Goal: Task Accomplishment & Management: Use online tool/utility

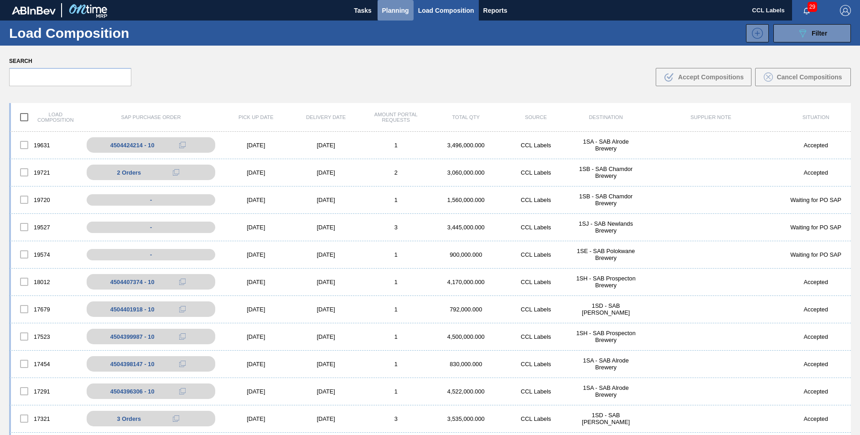
click at [400, 8] on span "Planning" at bounding box center [395, 10] width 27 height 11
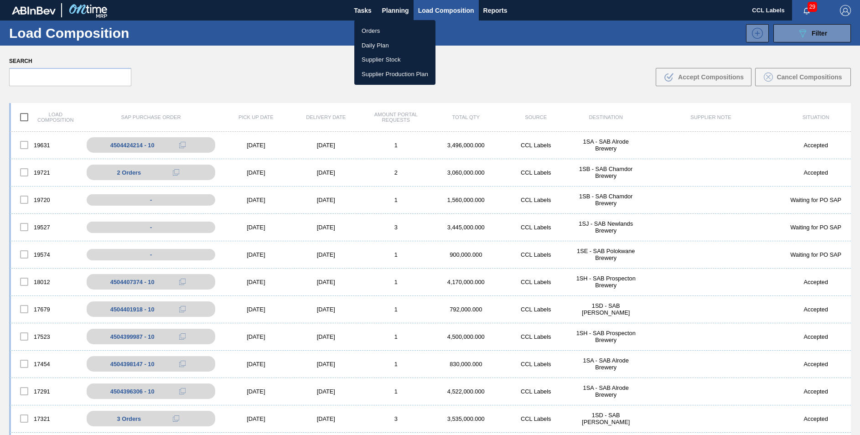
drag, startPoint x: 365, startPoint y: 33, endPoint x: 367, endPoint y: 161, distance: 127.7
click at [365, 33] on li "Orders" at bounding box center [394, 31] width 81 height 15
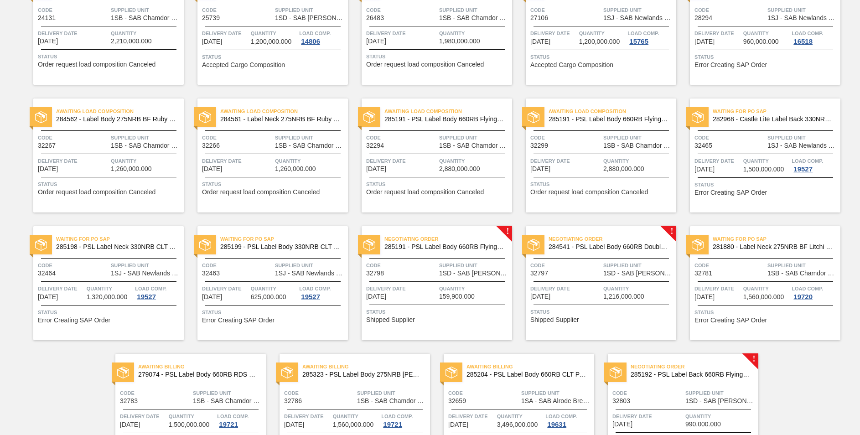
scroll to position [307, 0]
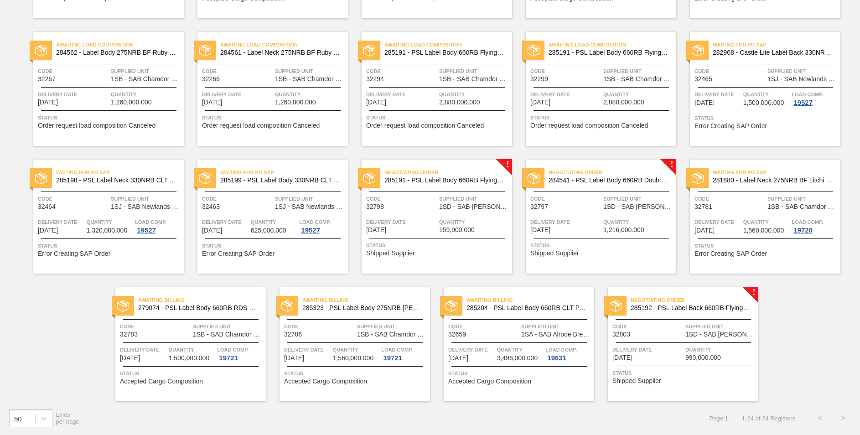
click at [698, 308] on span "285192 - PSL Label Back 660RB FlyingFish Lemon PU" at bounding box center [691, 308] width 120 height 7
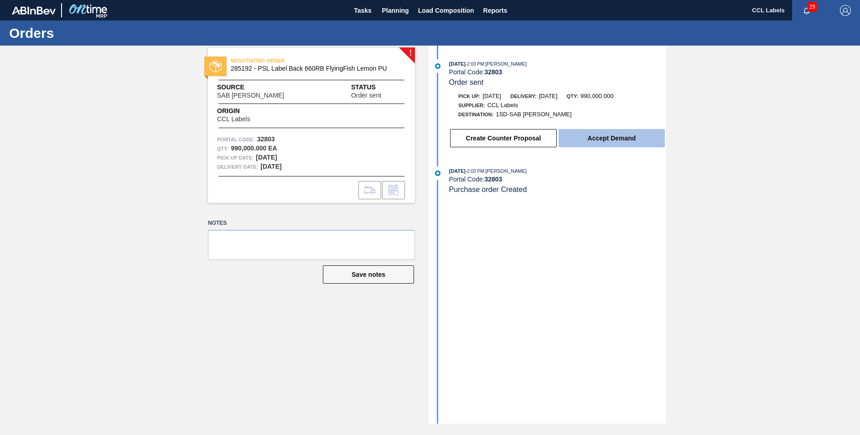
click at [620, 134] on button "Accept Demand" at bounding box center [612, 138] width 106 height 18
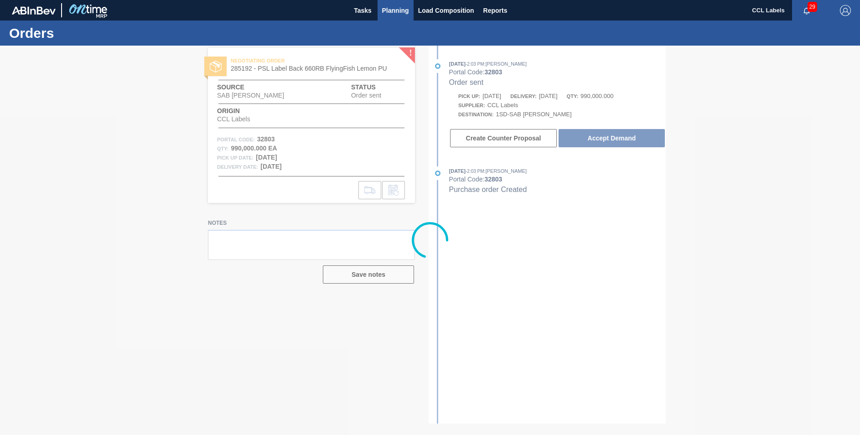
click at [394, 9] on span "Planning" at bounding box center [395, 10] width 27 height 11
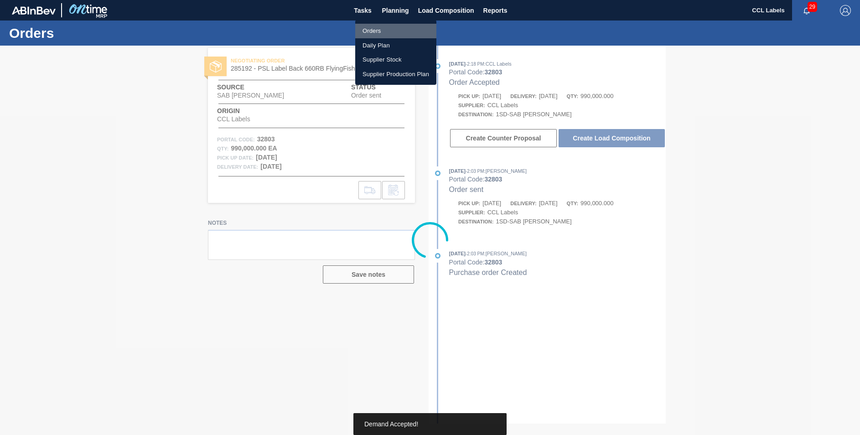
click at [366, 32] on li "Orders" at bounding box center [395, 31] width 81 height 15
click at [384, 31] on li "Orders" at bounding box center [395, 31] width 81 height 15
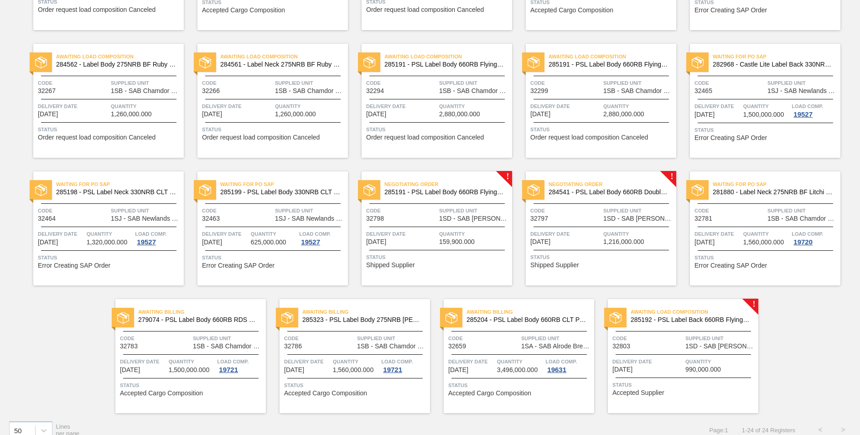
scroll to position [307, 0]
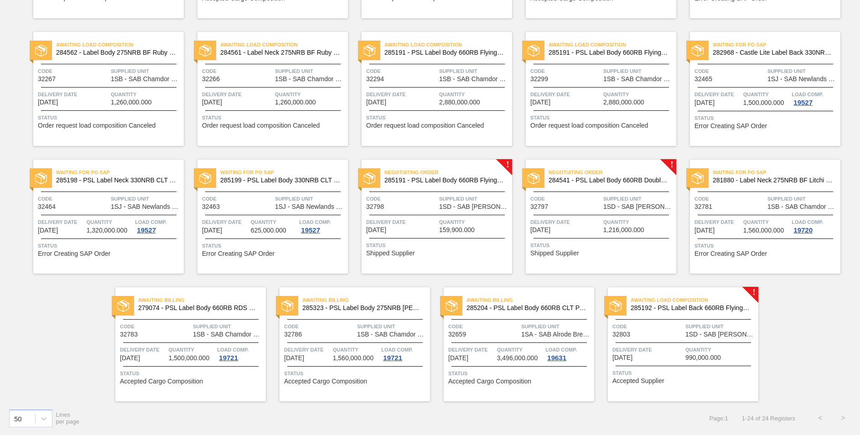
click at [435, 177] on span "Negotiating Order" at bounding box center [448, 172] width 128 height 9
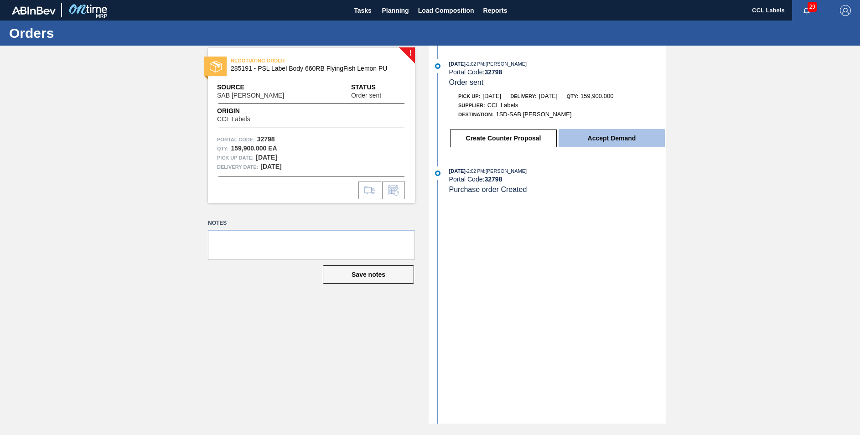
click at [610, 130] on div "Create Counter Proposal Accept Demand" at bounding box center [557, 138] width 217 height 20
click at [610, 144] on button "Accept Demand" at bounding box center [612, 138] width 106 height 18
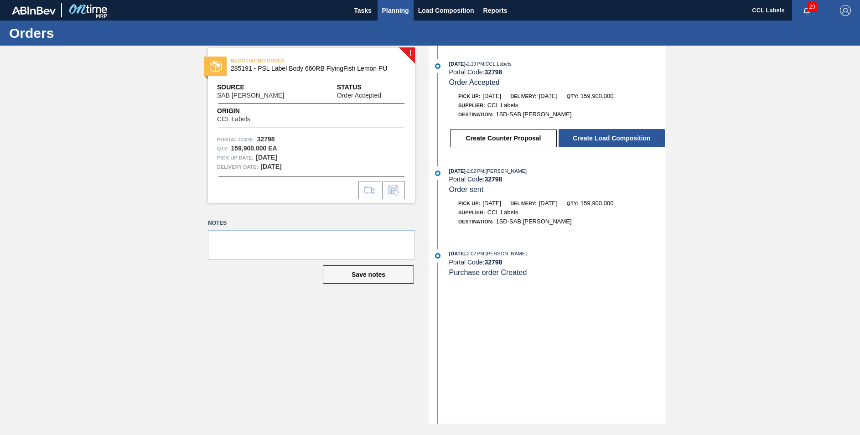
click at [402, 5] on button "Planning" at bounding box center [396, 10] width 36 height 21
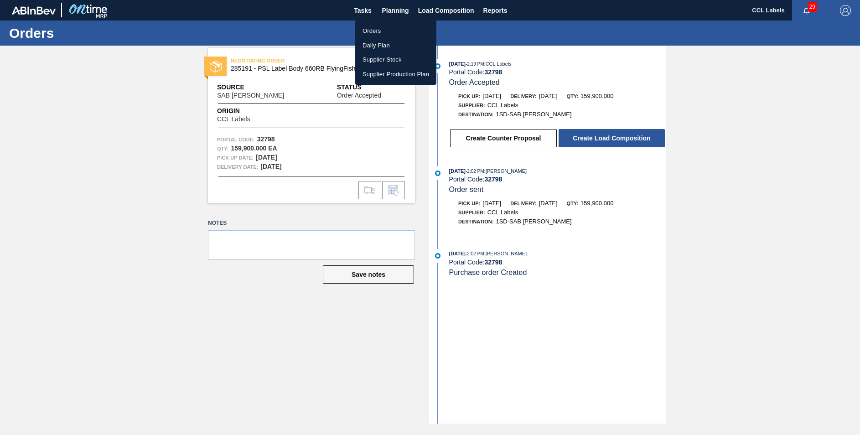
click at [365, 33] on li "Orders" at bounding box center [395, 31] width 81 height 15
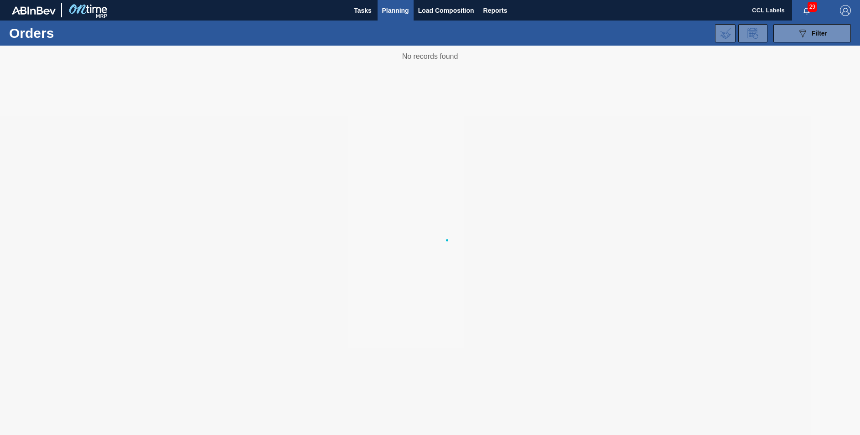
click at [374, 33] on div "089F7B8B-B2A5-4AFE-B5C0-19BA573D28AC Filter Portal Order Code PO SAP Code Step …" at bounding box center [500, 33] width 711 height 27
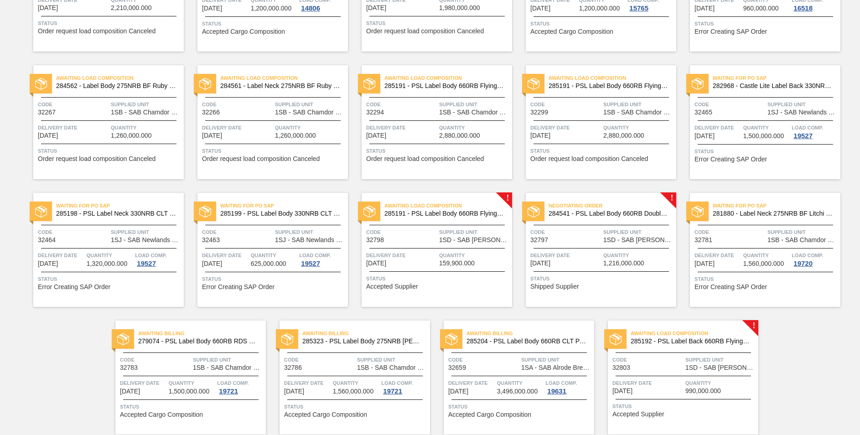
scroll to position [307, 0]
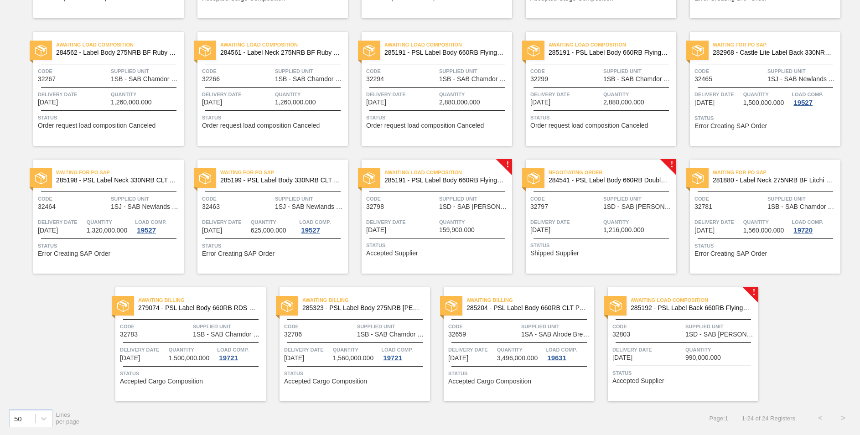
click at [629, 177] on span "Negotiating Order" at bounding box center [613, 172] width 128 height 9
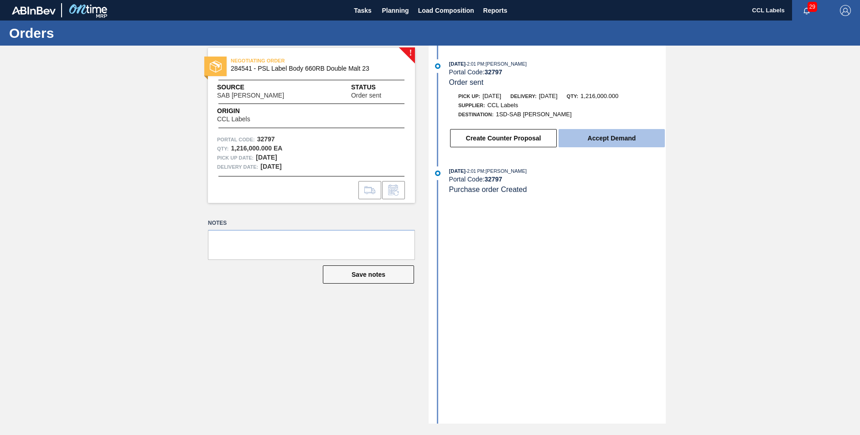
click at [598, 130] on button "Accept Demand" at bounding box center [612, 138] width 106 height 18
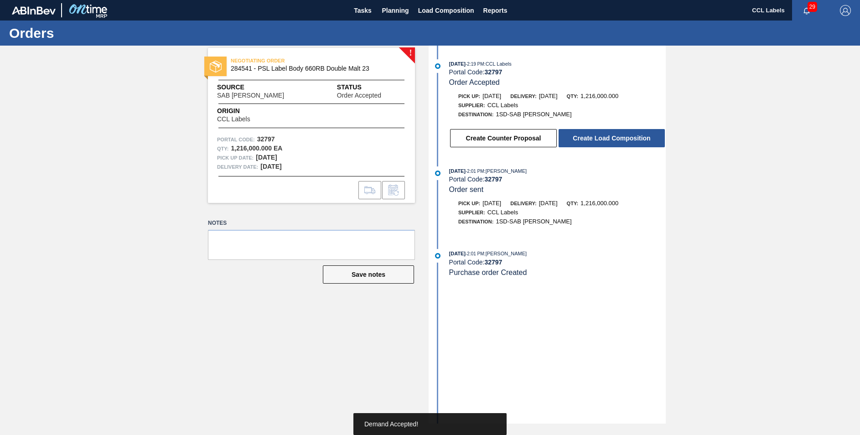
click at [601, 136] on button "Create Load Composition" at bounding box center [612, 138] width 106 height 18
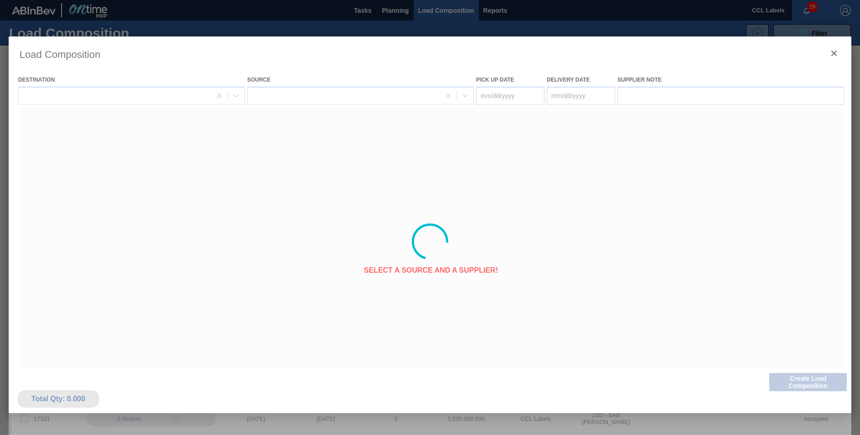
type Date "[DATE]"
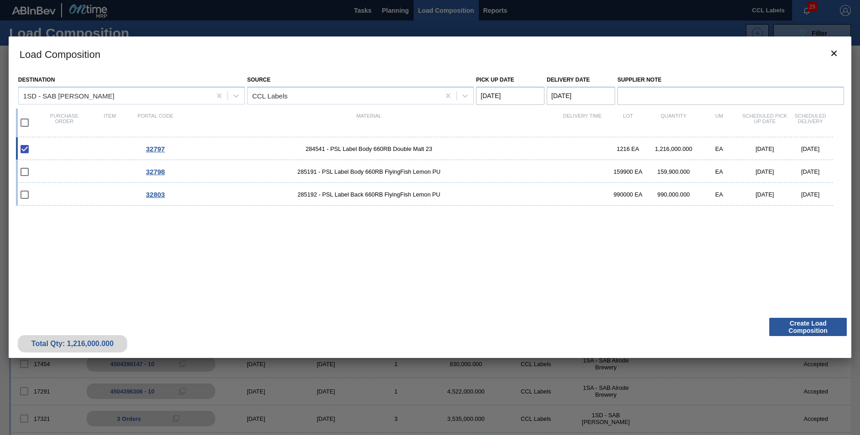
click at [29, 123] on input "checkbox" at bounding box center [24, 122] width 19 height 19
checkbox input "true"
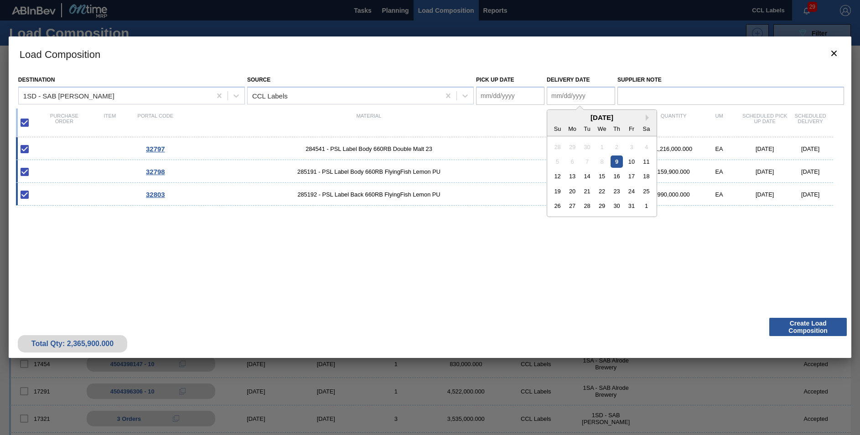
drag, startPoint x: 567, startPoint y: 96, endPoint x: 579, endPoint y: 99, distance: 12.5
click at [567, 96] on Date "Delivery Date" at bounding box center [581, 96] width 68 height 18
click at [556, 91] on Date "Delivery Date" at bounding box center [581, 96] width 68 height 18
click at [556, 121] on div "[DATE]" at bounding box center [601, 118] width 109 height 8
drag, startPoint x: 638, startPoint y: 161, endPoint x: 623, endPoint y: 156, distance: 15.4
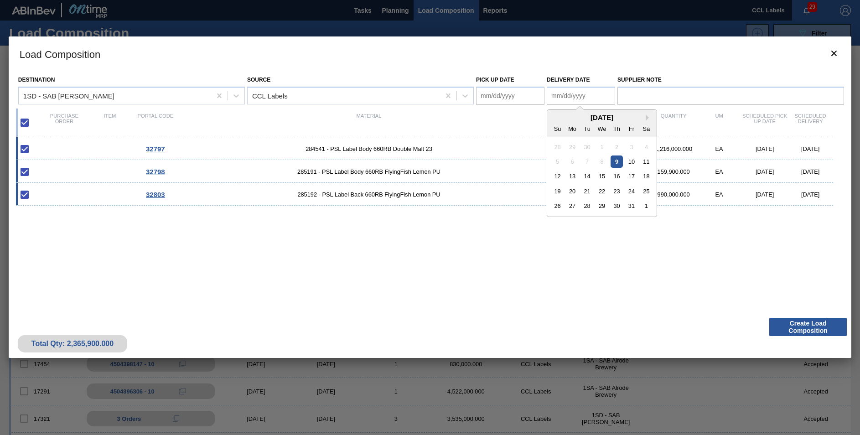
click at [635, 161] on div "10" at bounding box center [631, 162] width 12 height 12
type Date "[DATE]"
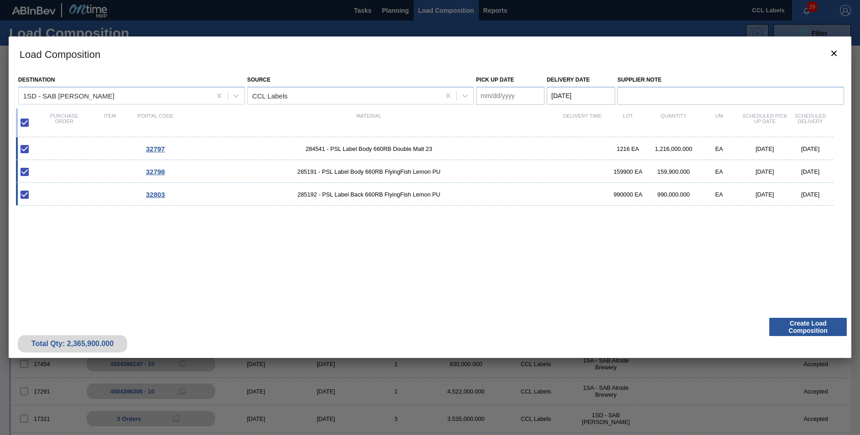
click at [491, 91] on Date "Pick up Date" at bounding box center [510, 96] width 68 height 18
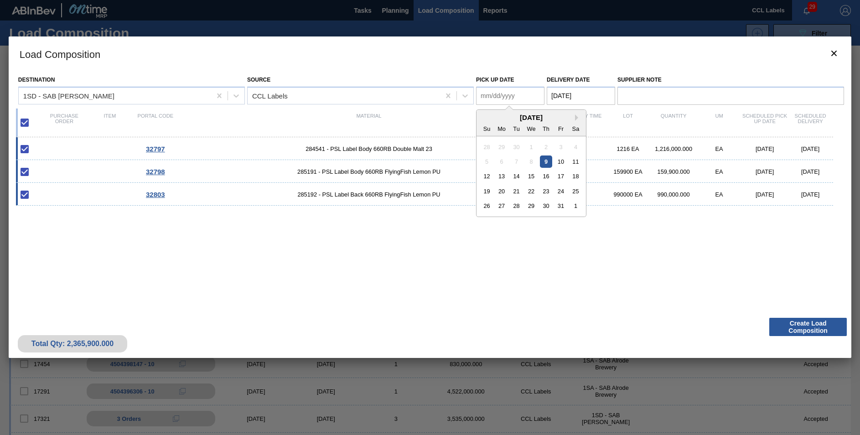
click at [484, 121] on div "Su Mo Tu We Th Fr Sa" at bounding box center [531, 128] width 109 height 15
drag, startPoint x: 560, startPoint y: 162, endPoint x: 625, endPoint y: 218, distance: 85.7
click at [560, 163] on div "10" at bounding box center [561, 162] width 12 height 12
type Date "[DATE]"
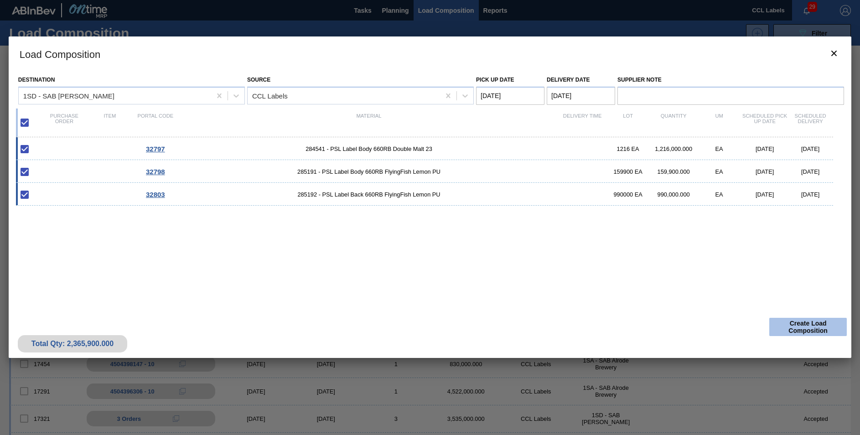
click at [821, 325] on button "Create Load Composition" at bounding box center [808, 327] width 78 height 18
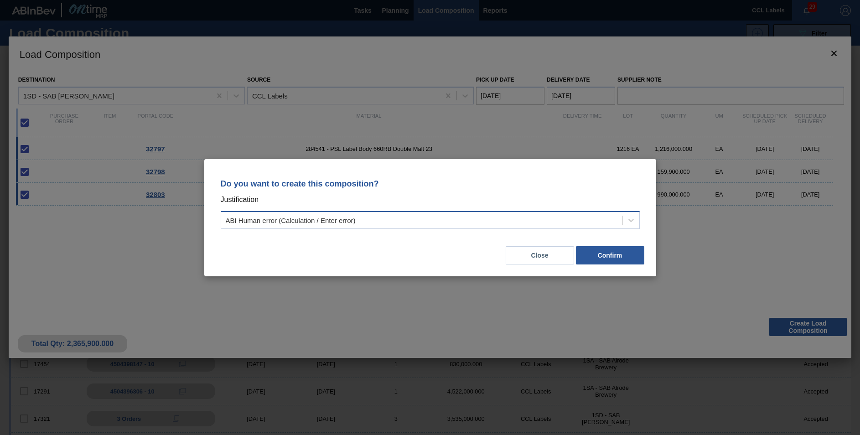
click at [379, 222] on div "ABI Human error (Calculation / Enter error)" at bounding box center [421, 219] width 401 height 13
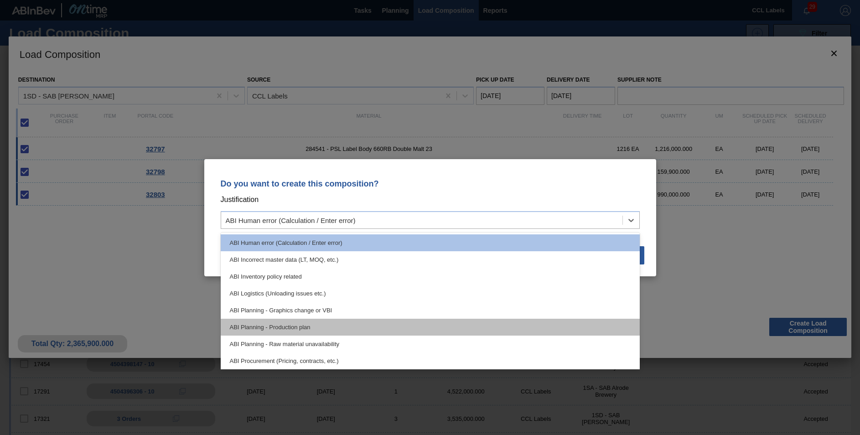
click at [292, 323] on div "ABI Planning - Production plan" at bounding box center [430, 327] width 419 height 17
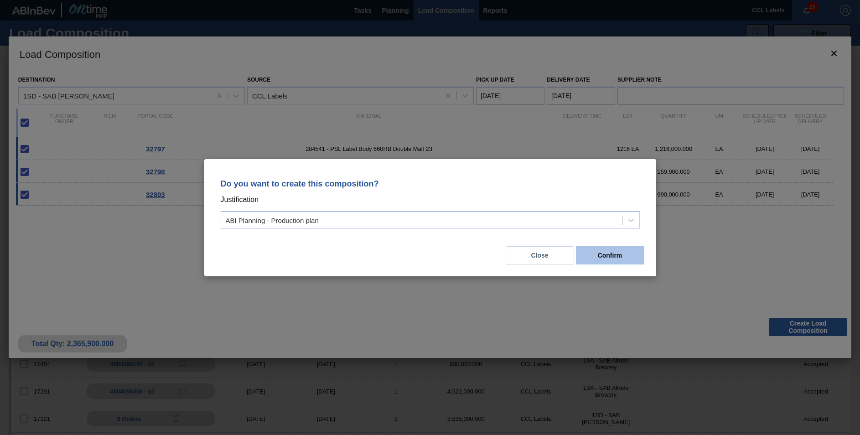
click at [612, 260] on button "Confirm" at bounding box center [610, 255] width 68 height 18
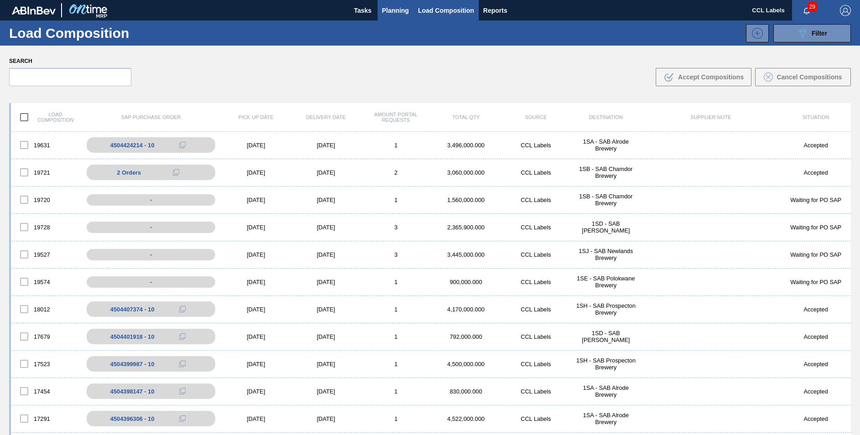
click at [389, 9] on span "Planning" at bounding box center [395, 10] width 27 height 11
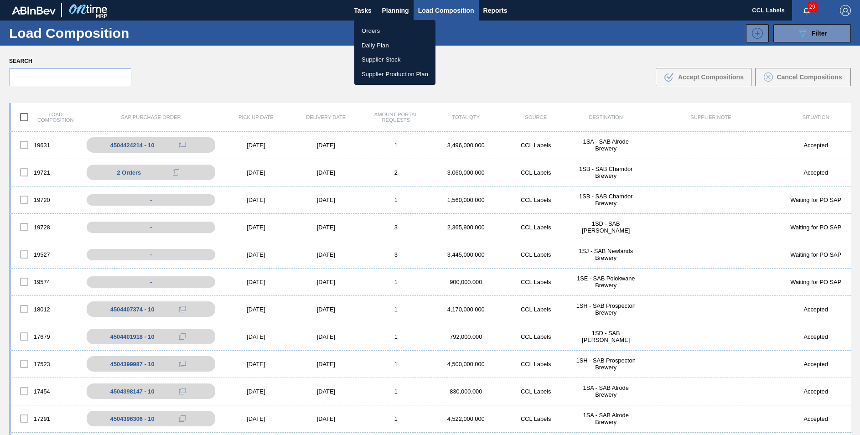
drag, startPoint x: 370, startPoint y: 32, endPoint x: 375, endPoint y: 36, distance: 6.1
click at [370, 32] on li "Orders" at bounding box center [394, 31] width 81 height 15
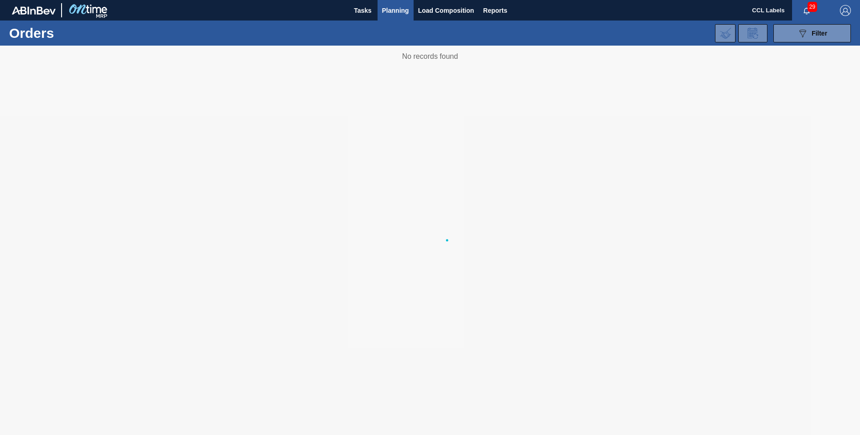
drag, startPoint x: 374, startPoint y: 34, endPoint x: 373, endPoint y: 42, distance: 7.8
click at [373, 34] on div "089F7B8B-B2A5-4AFE-B5C0-19BA573D28AC Filter Portal Order Code PO SAP Code Step …" at bounding box center [500, 33] width 711 height 27
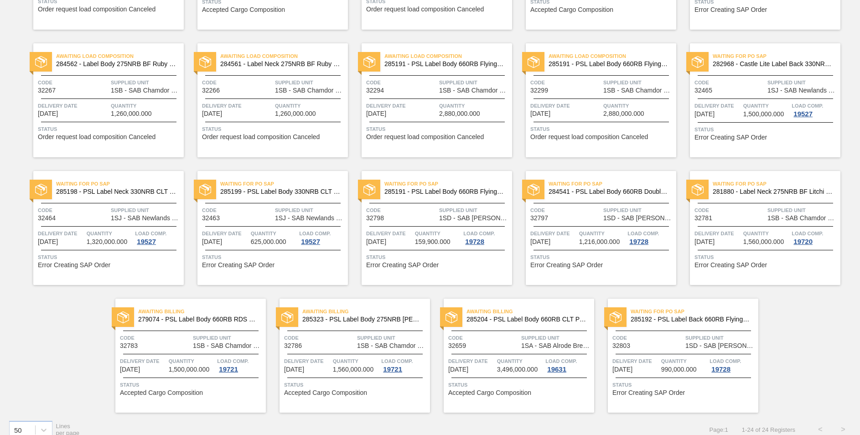
scroll to position [307, 0]
